Goal: Task Accomplishment & Management: Manage account settings

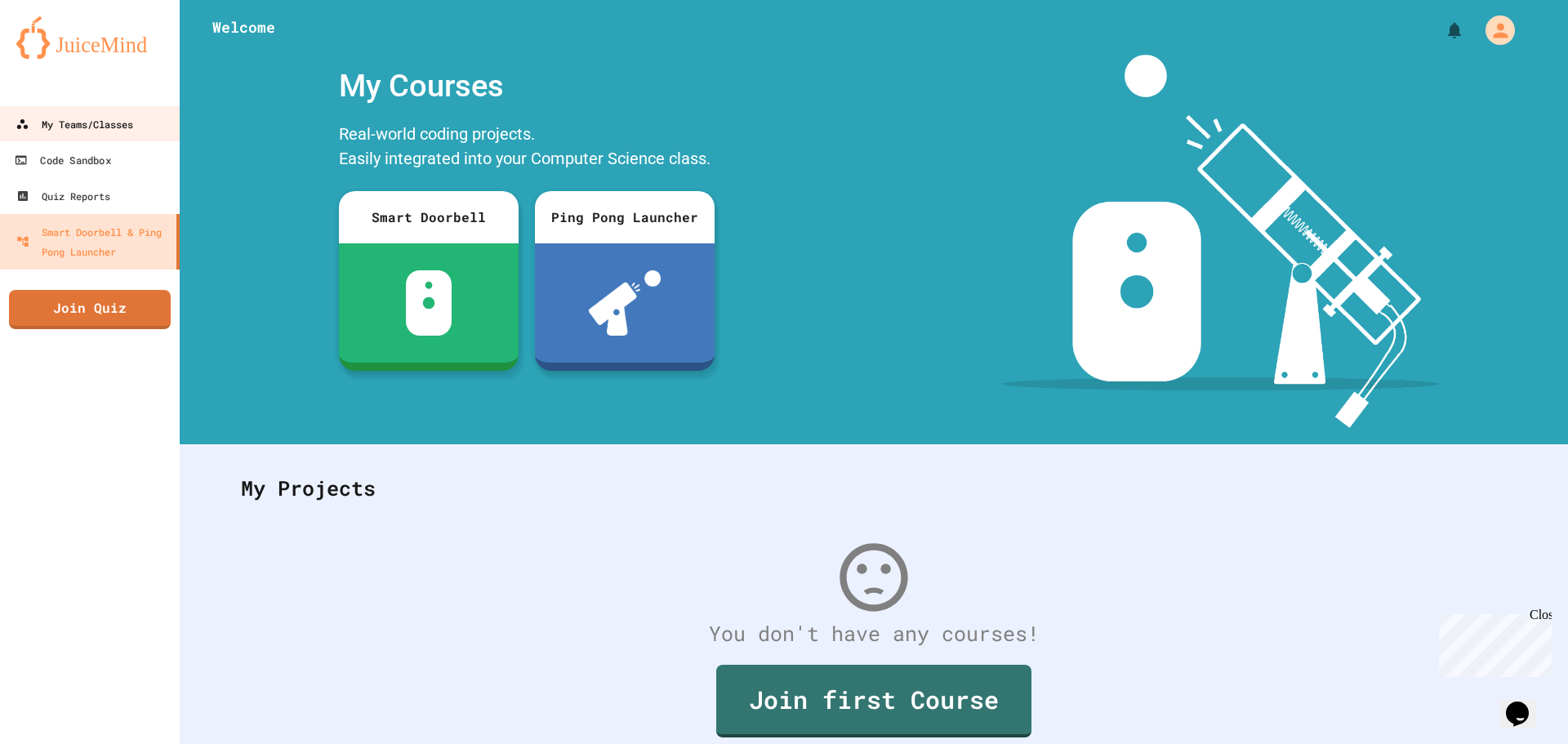
click at [118, 127] on div "My Teams/Classes" at bounding box center [74, 124] width 117 height 19
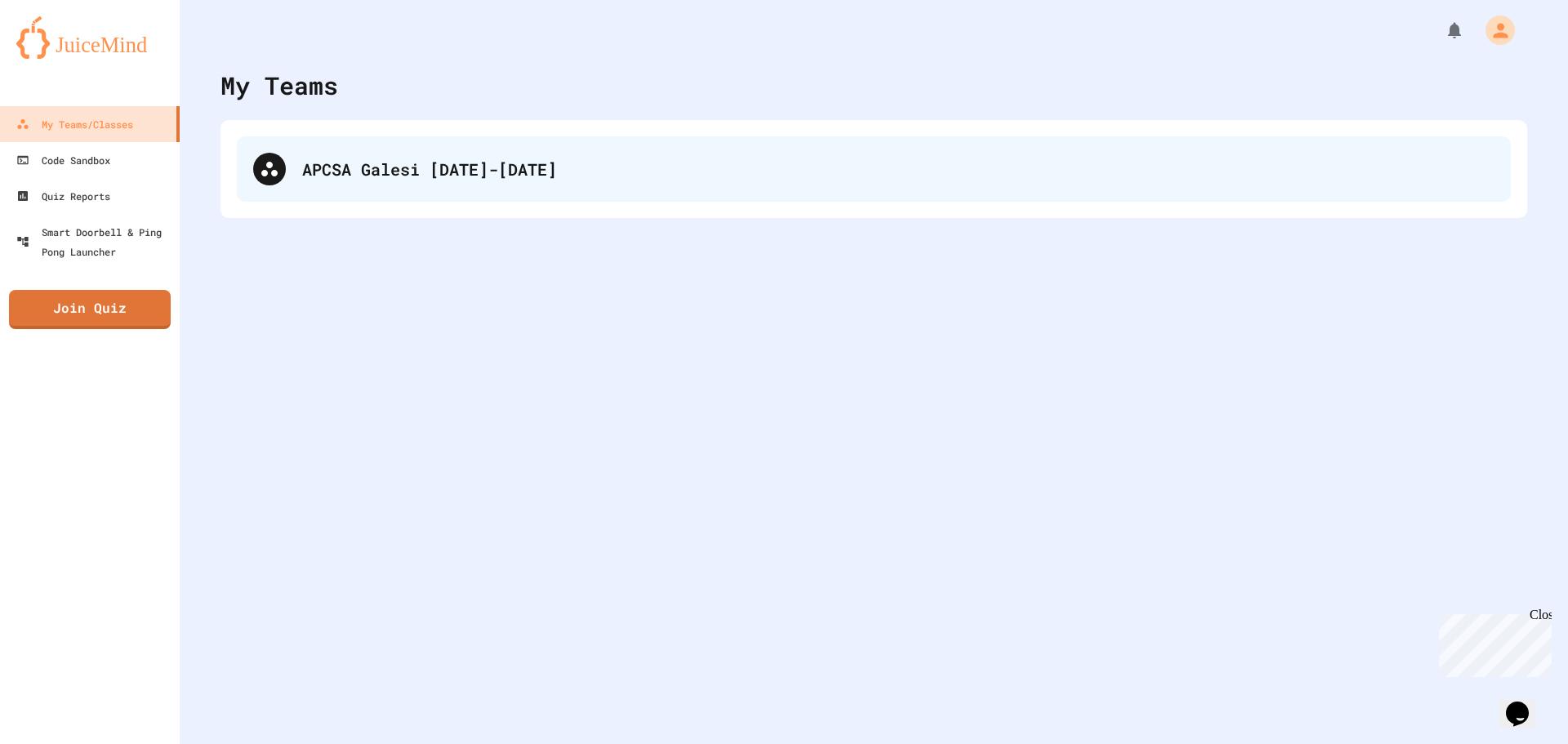
click at [361, 177] on div "APCSA Galesi [DATE]-[DATE]" at bounding box center [898, 169] width 1192 height 24
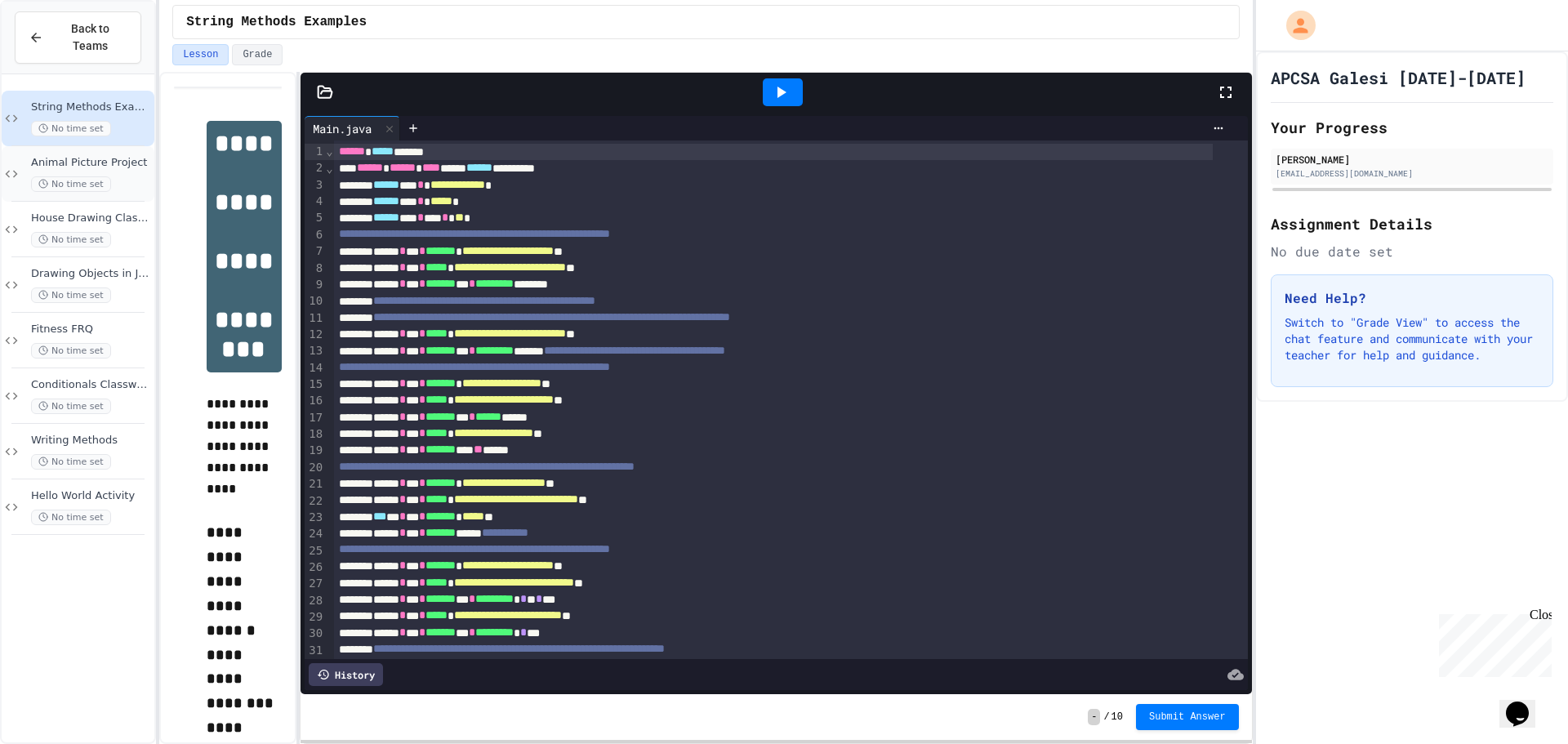
click at [104, 146] on div "Animal Picture Project No time set" at bounding box center [78, 173] width 153 height 55
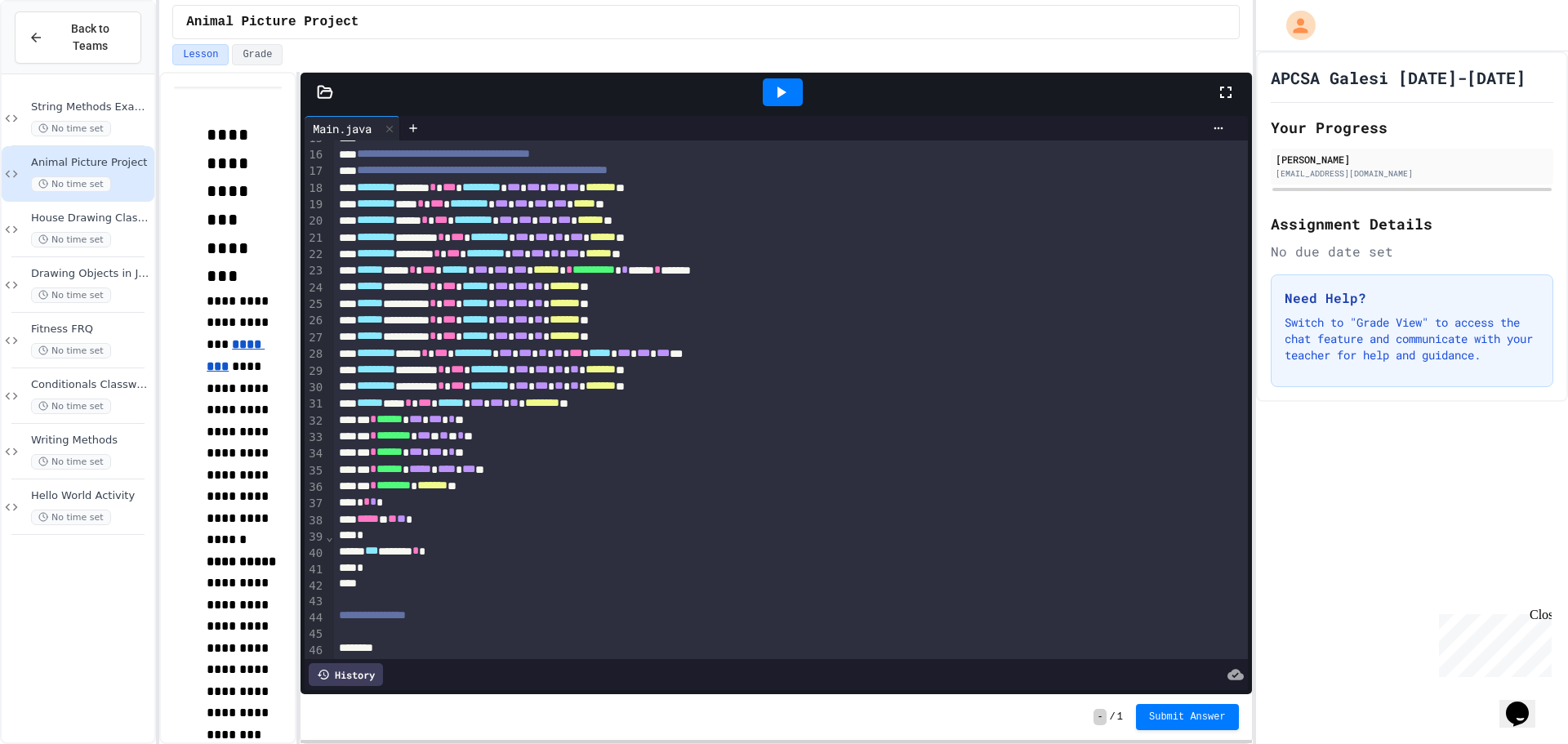
scroll to position [408, 0]
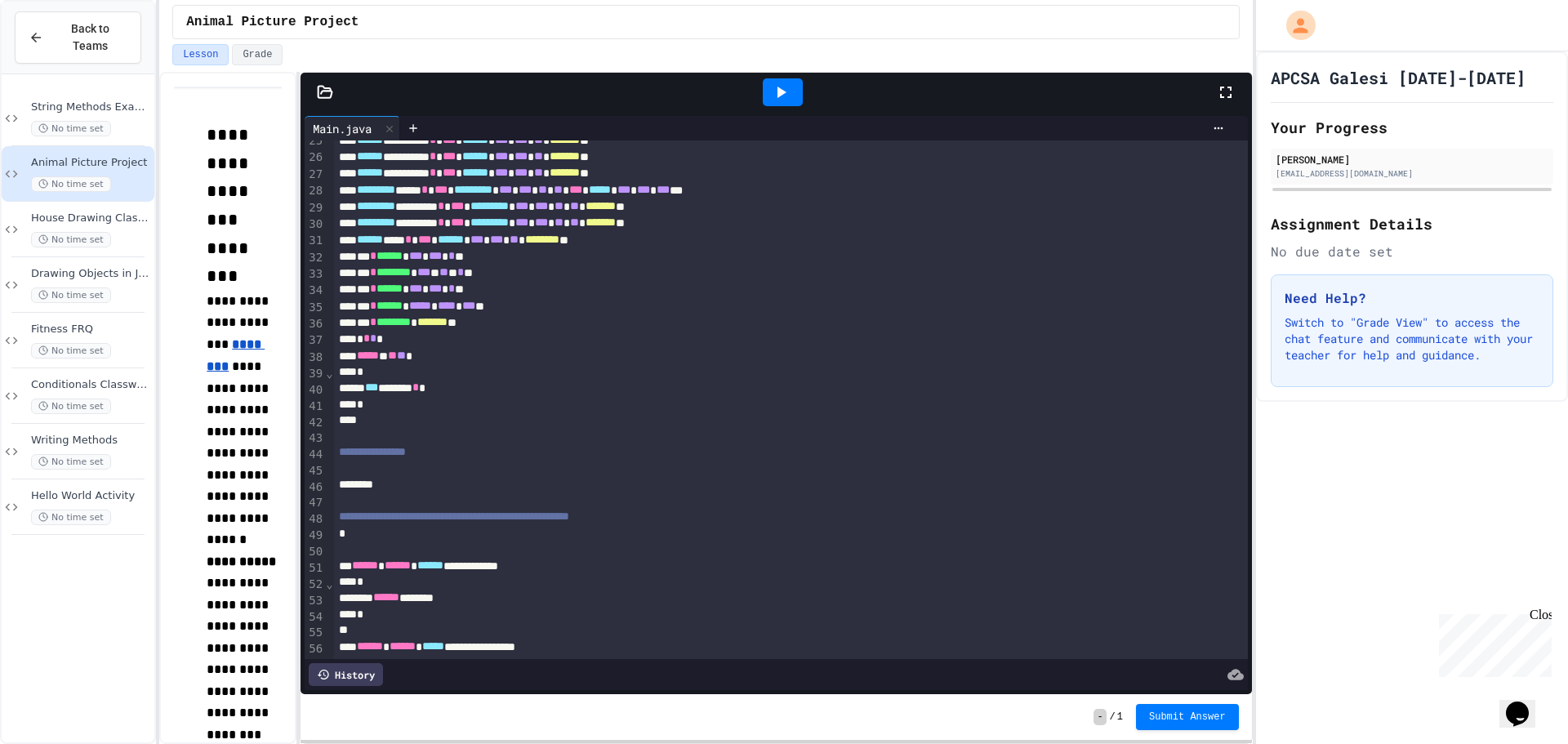
click at [793, 90] on div at bounding box center [782, 92] width 40 height 28
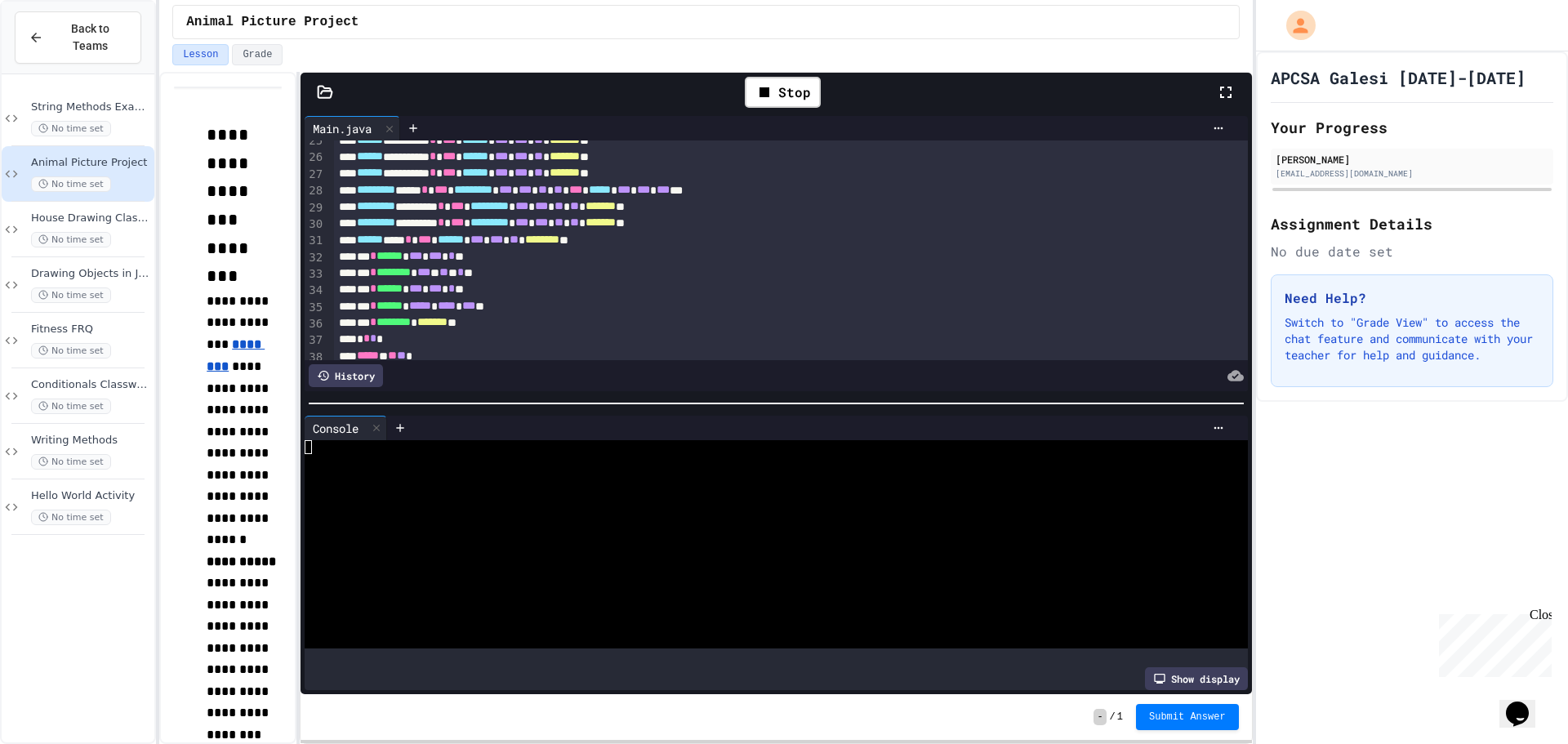
scroll to position [490, 0]
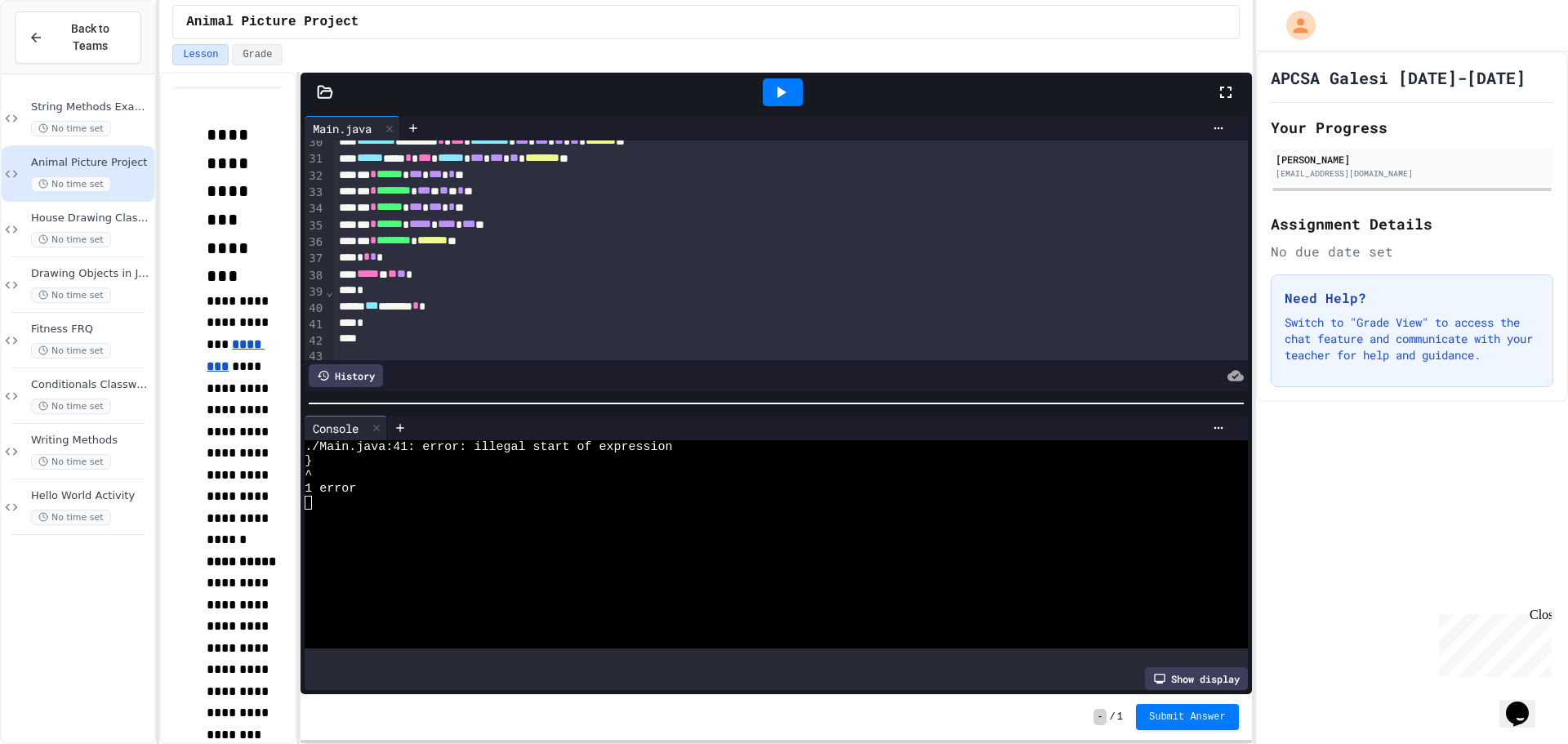
click at [473, 299] on div "*** ****** *" at bounding box center [773, 306] width 879 height 16
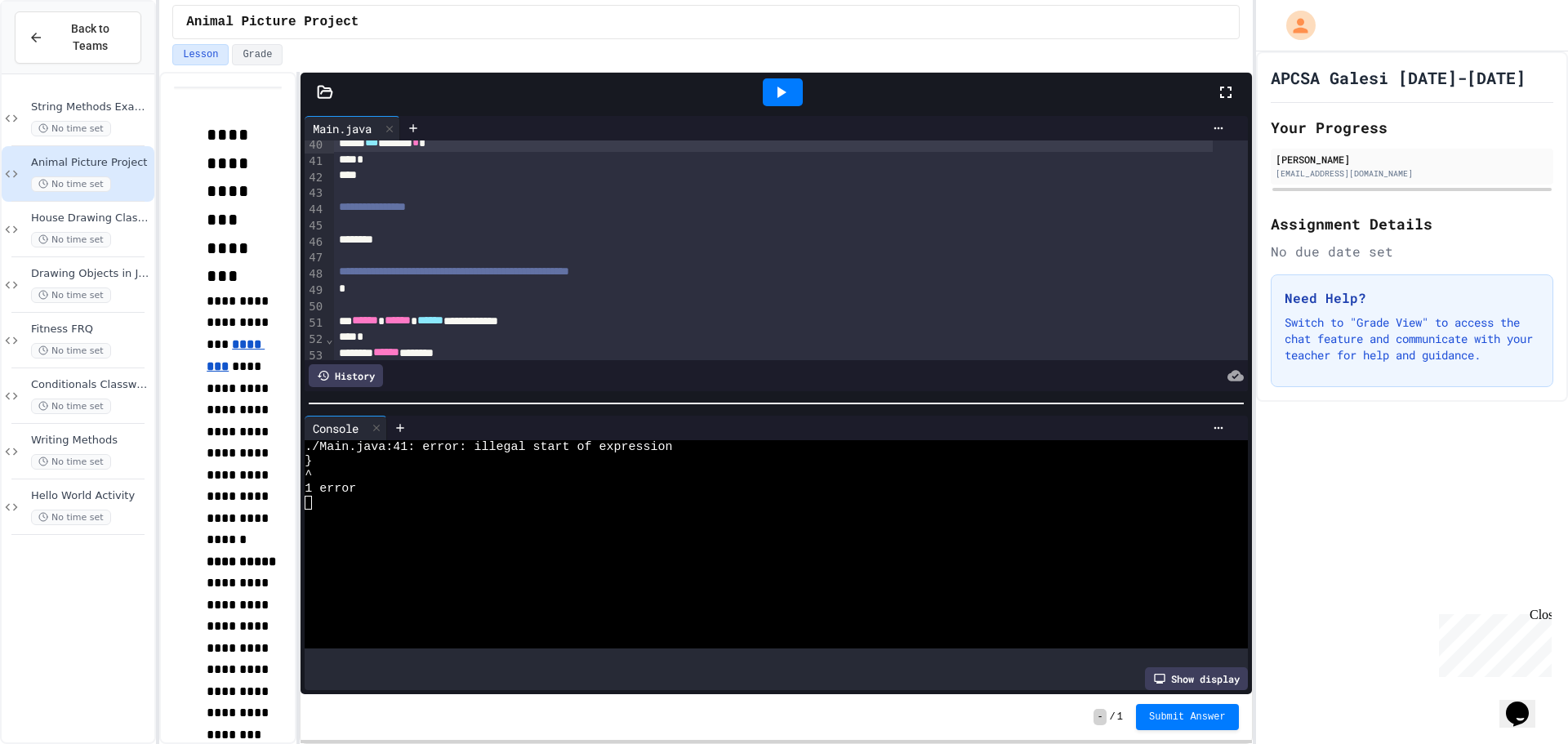
scroll to position [572, 0]
